Goal: Task Accomplishment & Management: Use online tool/utility

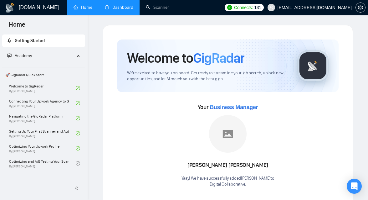
click at [133, 5] on link "Dashboard" at bounding box center [119, 7] width 29 height 5
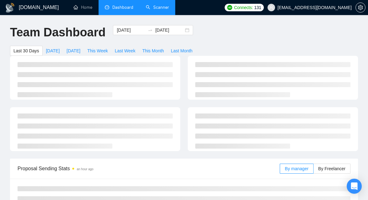
click at [169, 8] on link "Scanner" at bounding box center [157, 7] width 23 height 5
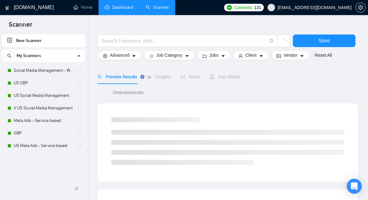
scroll to position [13, 0]
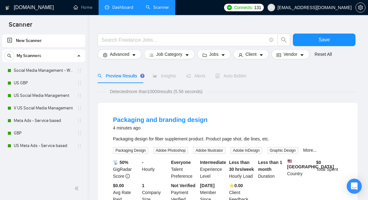
click at [245, 79] on div "Auto Bidder" at bounding box center [230, 76] width 31 height 14
click at [40, 69] on link "Social Media Management - Worldwide" at bounding box center [44, 70] width 60 height 13
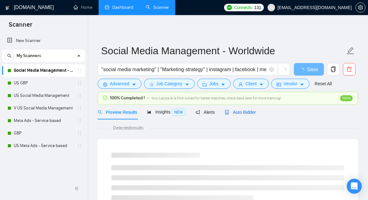
click at [246, 110] on span "Auto Bidder" at bounding box center [240, 112] width 31 height 5
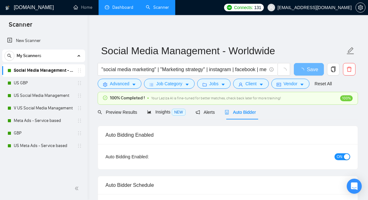
checkbox input "true"
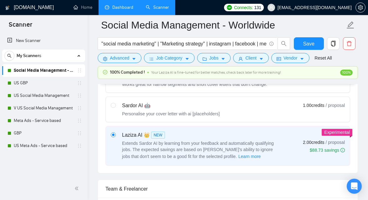
scroll to position [202, 0]
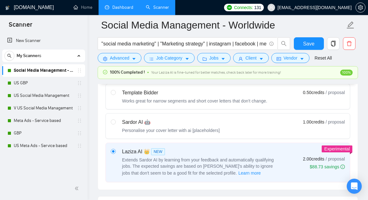
click at [234, 135] on label "Sardor AI 🤖 Personalise your cover letter with ai [placeholders] 1.00 credits /…" at bounding box center [228, 125] width 244 height 25
click at [115, 124] on input "radio" at bounding box center [113, 121] width 4 height 4
radio input "true"
radio input "false"
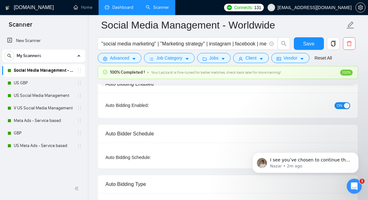
scroll to position [44, 0]
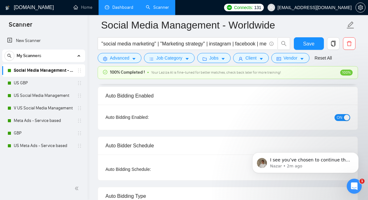
click at [345, 118] on div "button" at bounding box center [347, 118] width 6 height 6
click at [60, 83] on link "US GBP" at bounding box center [44, 83] width 60 height 13
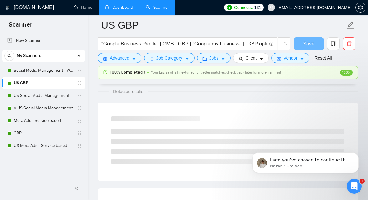
scroll to position [44, 0]
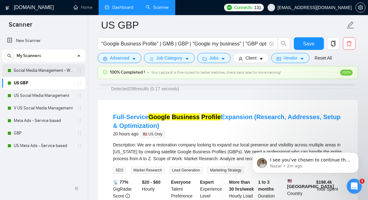
click at [42, 70] on link "Social Media Management - Worldwide" at bounding box center [44, 70] width 60 height 13
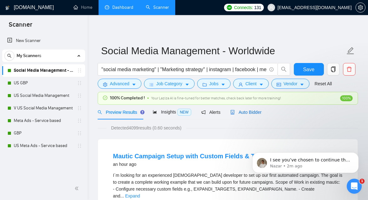
click at [256, 111] on span "Auto Bidder" at bounding box center [246, 112] width 31 height 5
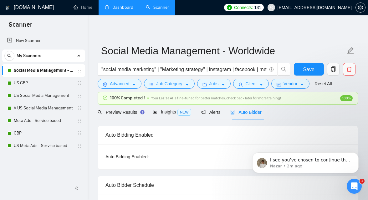
checkbox input "true"
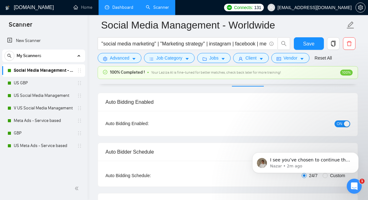
scroll to position [42, 0]
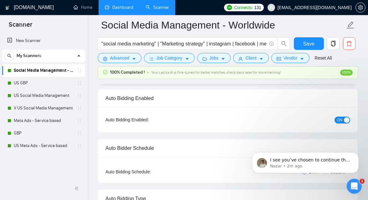
click at [340, 119] on span "ON" at bounding box center [340, 120] width 6 height 7
click at [308, 43] on span "Save" at bounding box center [308, 44] width 11 height 8
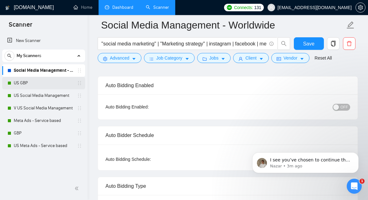
click at [45, 81] on link "US GBP" at bounding box center [44, 83] width 60 height 13
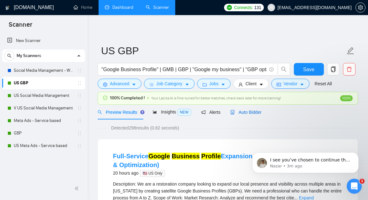
click at [253, 112] on span "Auto Bidder" at bounding box center [246, 112] width 31 height 5
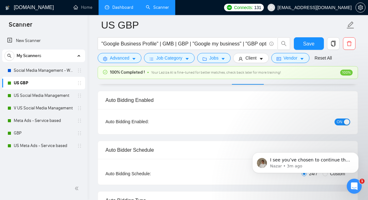
scroll to position [40, 0]
click at [341, 119] on span "ON" at bounding box center [340, 121] width 6 height 7
click at [314, 40] on span "Save" at bounding box center [308, 44] width 11 height 8
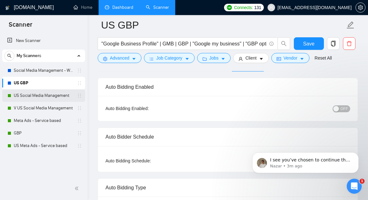
click at [40, 96] on link "US Social Media Management" at bounding box center [44, 95] width 60 height 13
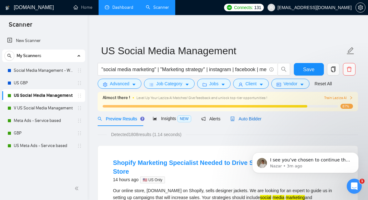
click at [249, 119] on span "Auto Bidder" at bounding box center [246, 118] width 31 height 5
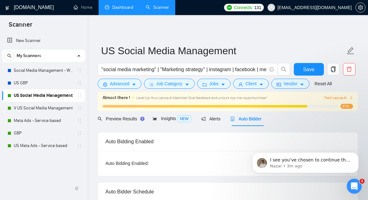
radio input "false"
radio input "true"
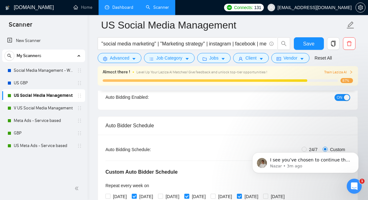
scroll to position [58, 0]
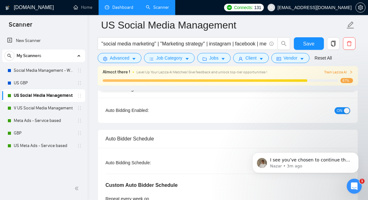
click at [343, 110] on button "ON" at bounding box center [343, 110] width 16 height 7
drag, startPoint x: 314, startPoint y: 42, endPoint x: 300, endPoint y: 41, distance: 13.5
click at [314, 42] on span "Save" at bounding box center [308, 44] width 11 height 8
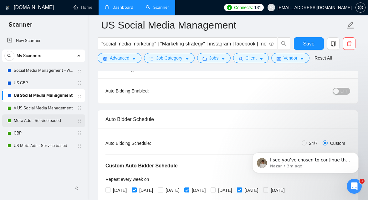
click at [43, 122] on link "Meta Ads - Service based" at bounding box center [44, 120] width 60 height 13
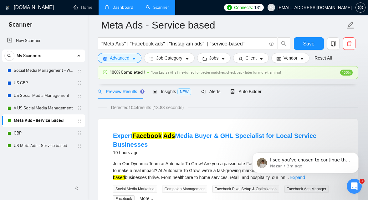
scroll to position [23, 0]
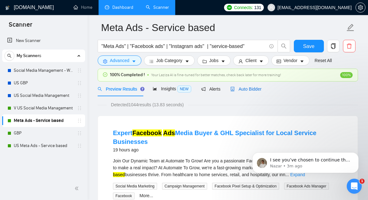
click at [253, 91] on span "Auto Bidder" at bounding box center [246, 88] width 31 height 5
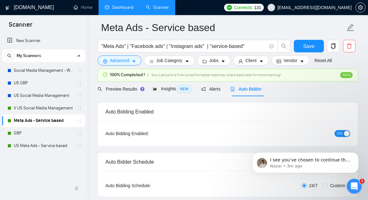
checkbox input "true"
click at [343, 133] on button "ON" at bounding box center [343, 133] width 16 height 7
click at [310, 42] on button "Save" at bounding box center [309, 46] width 30 height 13
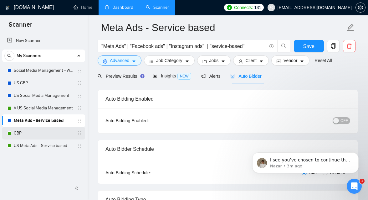
click at [31, 133] on link "GBP" at bounding box center [44, 133] width 60 height 13
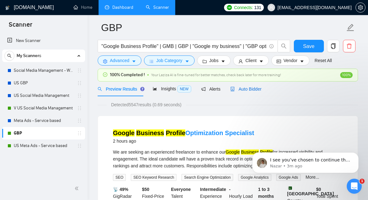
click at [254, 86] on span "Auto Bidder" at bounding box center [246, 88] width 31 height 5
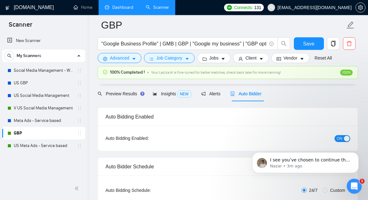
scroll to position [28, 0]
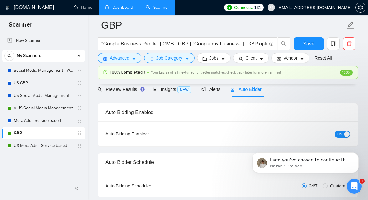
click at [342, 133] on span "ON" at bounding box center [340, 134] width 6 height 7
click at [308, 42] on span "Save" at bounding box center [308, 44] width 11 height 8
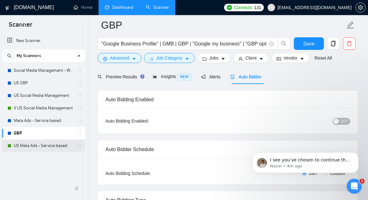
click at [36, 145] on link "US Meta Ads - Service based" at bounding box center [44, 145] width 60 height 13
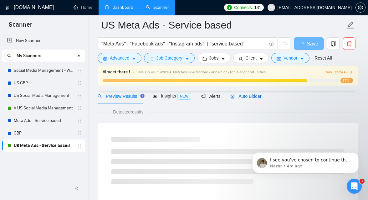
click at [249, 95] on span "Auto Bidder" at bounding box center [246, 96] width 31 height 5
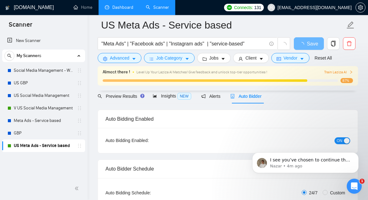
scroll to position [37, 0]
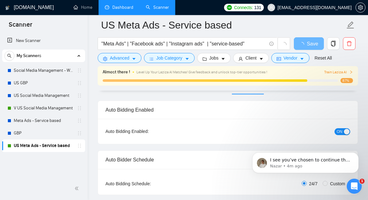
click at [339, 131] on span "ON" at bounding box center [340, 131] width 6 height 7
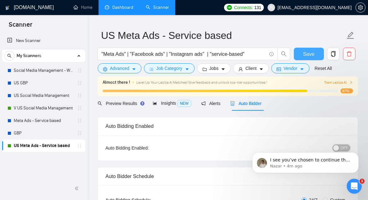
scroll to position [0, 0]
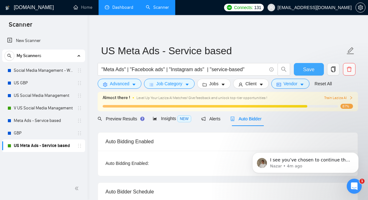
click at [305, 70] on span "Save" at bounding box center [308, 69] width 11 height 8
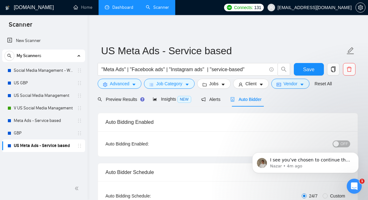
click at [120, 8] on link "Dashboard" at bounding box center [119, 7] width 29 height 5
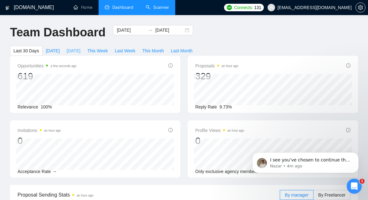
click at [75, 50] on span "[DATE]" at bounding box center [74, 50] width 14 height 7
type input "[DATE]"
click at [101, 51] on span "This Week" at bounding box center [97, 50] width 21 height 7
type input "[DATE]"
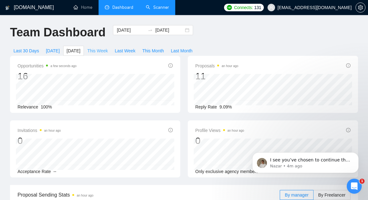
type input "[DATE]"
click at [53, 49] on span "[DATE]" at bounding box center [53, 50] width 14 height 7
type input "[DATE]"
